Goal: Find contact information: Find contact information

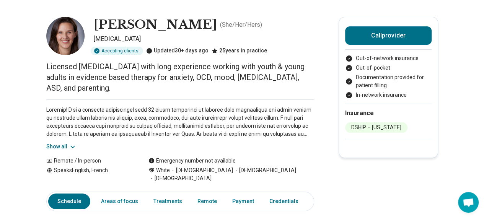
scroll to position [26, 0]
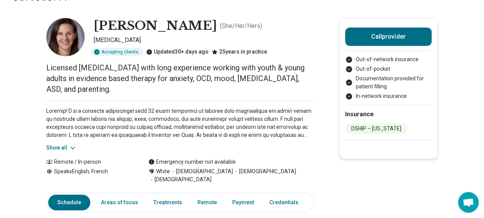
drag, startPoint x: 99, startPoint y: 25, endPoint x: 213, endPoint y: 28, distance: 114.0
click at [213, 28] on div "[PERSON_NAME] ( She/Her/Hers )" at bounding box center [204, 26] width 220 height 16
copy h1 "[PERSON_NAME]"
